Goal: Information Seeking & Learning: Understand process/instructions

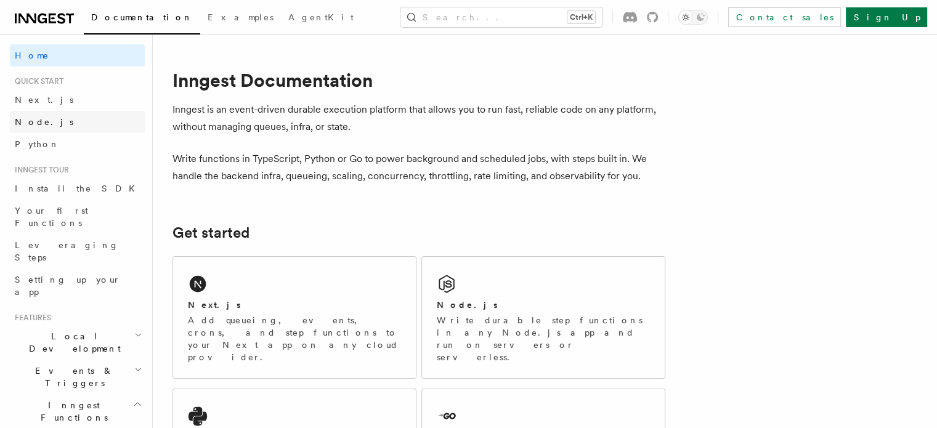
click at [46, 121] on link "Node.js" at bounding box center [77, 122] width 135 height 22
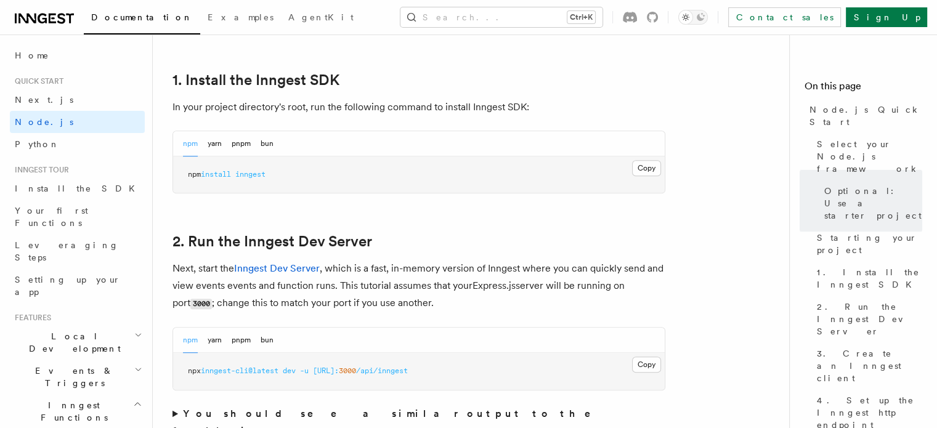
scroll to position [819, 0]
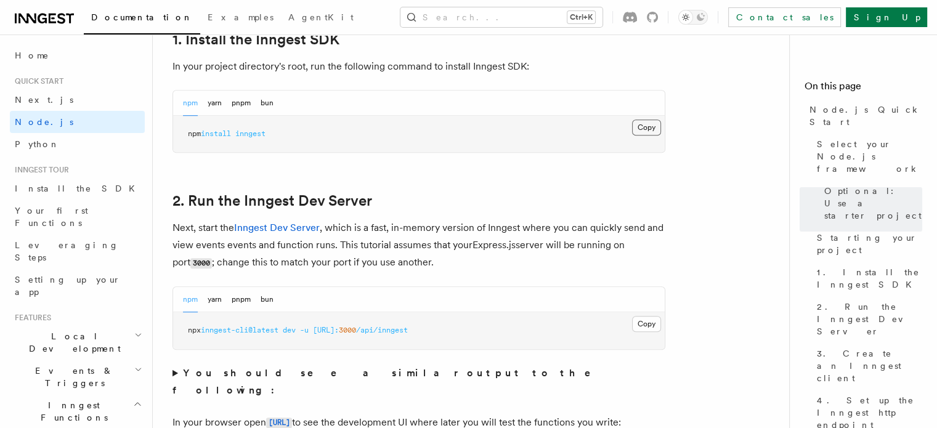
click at [651, 128] on button "Copy Copied" at bounding box center [646, 128] width 29 height 16
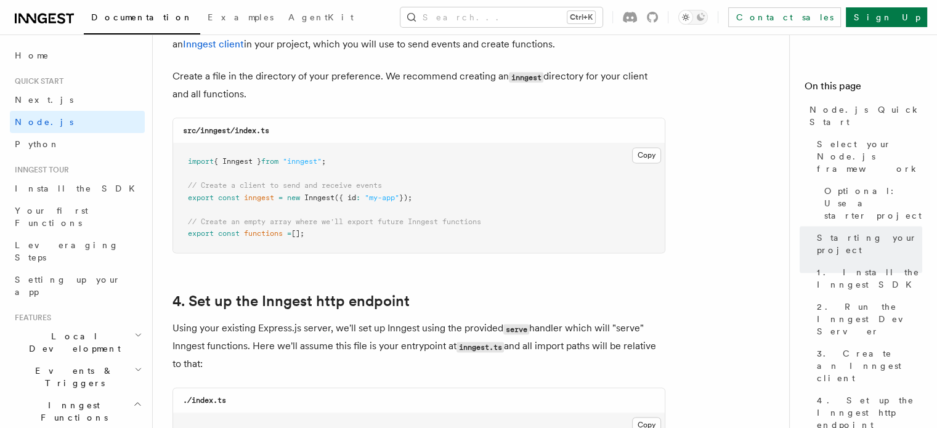
scroll to position [1660, 0]
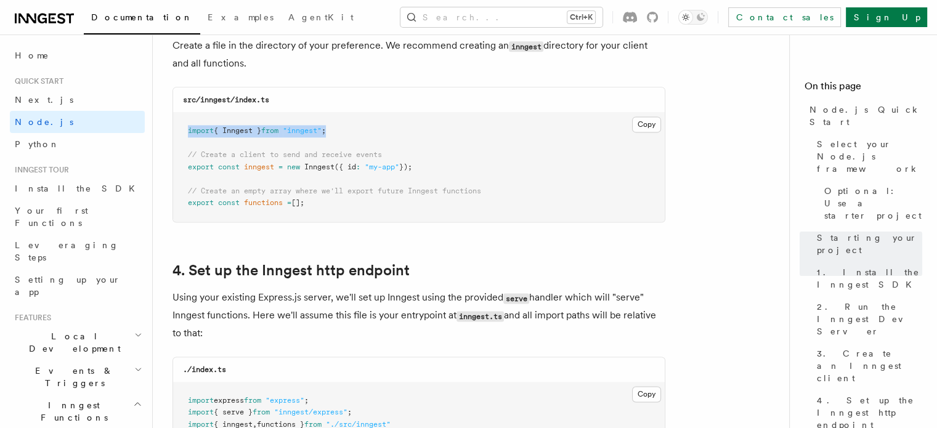
drag, startPoint x: 346, startPoint y: 128, endPoint x: 174, endPoint y: 131, distance: 171.3
click at [174, 131] on pre "import { Inngest } from "inngest" ; // Create a client to send and receive even…" at bounding box center [419, 167] width 492 height 109
copy span "import { Inngest } from "inngest" ;"
drag, startPoint x: 434, startPoint y: 169, endPoint x: 176, endPoint y: 152, distance: 258.8
click at [176, 152] on pre "import { Inngest } from "inngest" ; // Create a client to send and receive even…" at bounding box center [419, 167] width 492 height 109
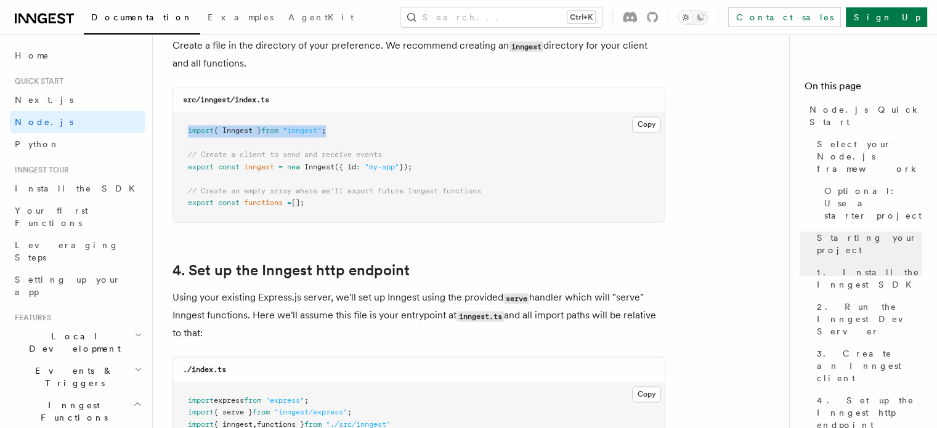
copy code "// Create a client to send and receive events export const inngest = new Innges…"
drag, startPoint x: 391, startPoint y: 211, endPoint x: 186, endPoint y: 194, distance: 205.8
click at [186, 194] on pre "import { Inngest } from "inngest" ; // Create a client to send and receive even…" at bounding box center [419, 167] width 492 height 109
copy code "// Create an empty array where we'll export future Inngest functions export con…"
click at [417, 213] on pre "import { Inngest } from "inngest" ; // Create a client to send and receive even…" at bounding box center [419, 167] width 492 height 109
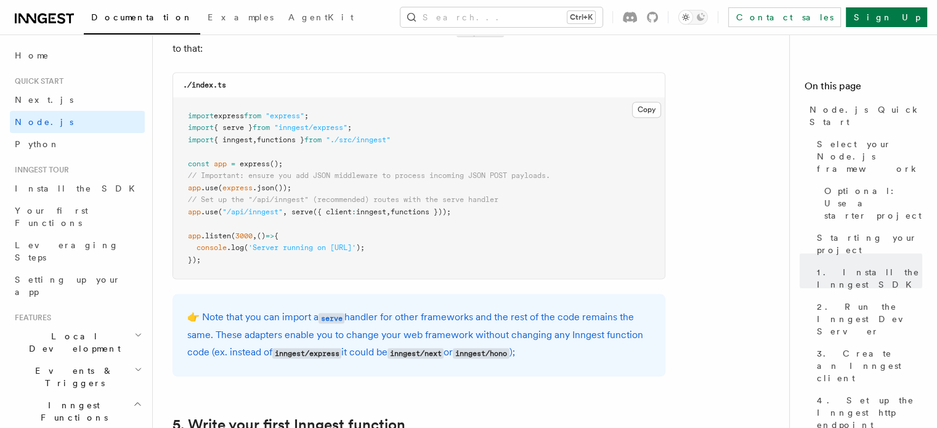
scroll to position [1965, 0]
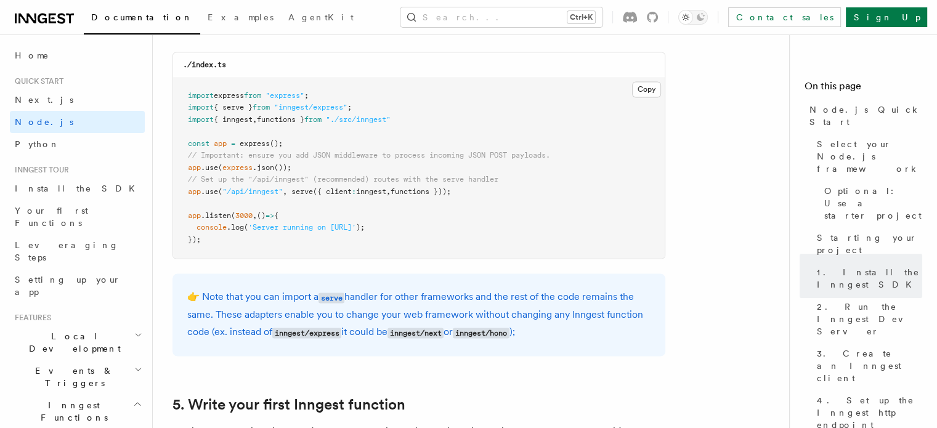
drag, startPoint x: 484, startPoint y: 189, endPoint x: 184, endPoint y: 196, distance: 300.1
click at [184, 196] on pre "import express from "express" ; import { serve } from "inngest/express" ; impor…" at bounding box center [419, 168] width 492 height 181
copy span "app .use ( "/api/inngest" , serve ({ client : inngest , functions }));"
click at [312, 134] on pre "import express from "express" ; import { serve } from "inngest/express" ; impor…" at bounding box center [419, 168] width 492 height 181
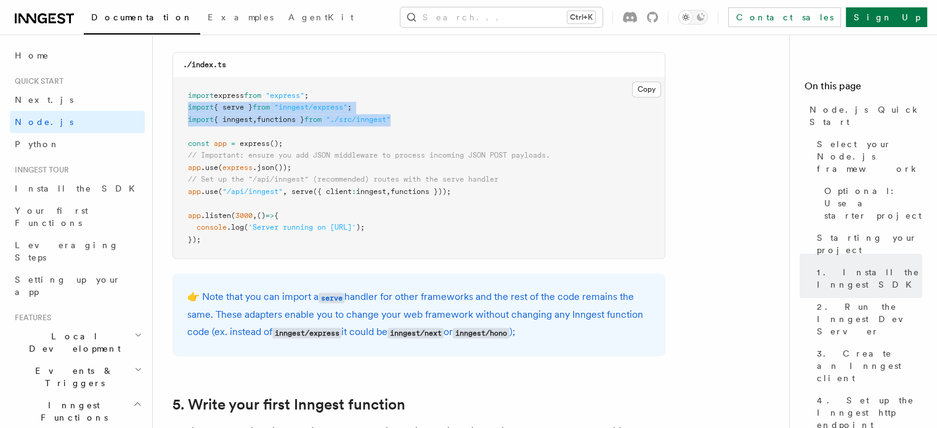
drag, startPoint x: 416, startPoint y: 118, endPoint x: 185, endPoint y: 112, distance: 230.5
click at [185, 112] on pre "import express from "express" ; import { serve } from "inngest/express" ; impor…" at bounding box center [419, 168] width 492 height 181
copy code "import { serve } from "inngest/express" ; import { inngest , functions } from "…"
click at [451, 120] on pre "import express from "express" ; import { serve } from "inngest/express" ; impor…" at bounding box center [419, 168] width 492 height 181
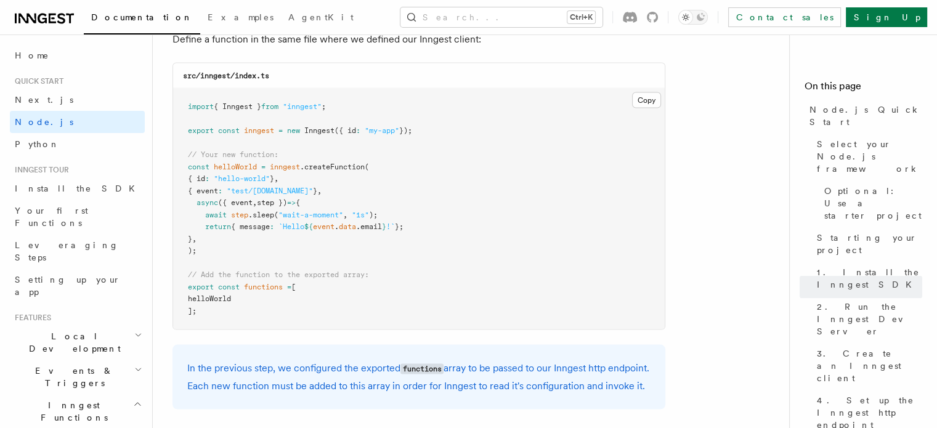
scroll to position [2482, 0]
